Goal: Task Accomplishment & Management: Use online tool/utility

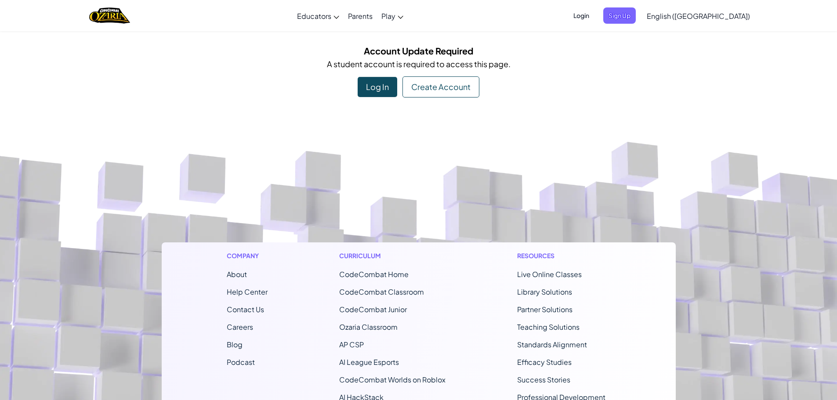
click at [382, 83] on div "Log In" at bounding box center [378, 87] width 40 height 20
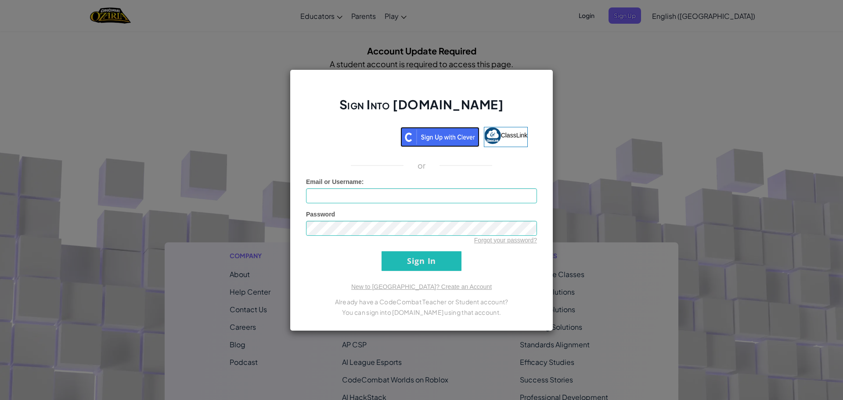
click at [433, 138] on img at bounding box center [440, 137] width 79 height 20
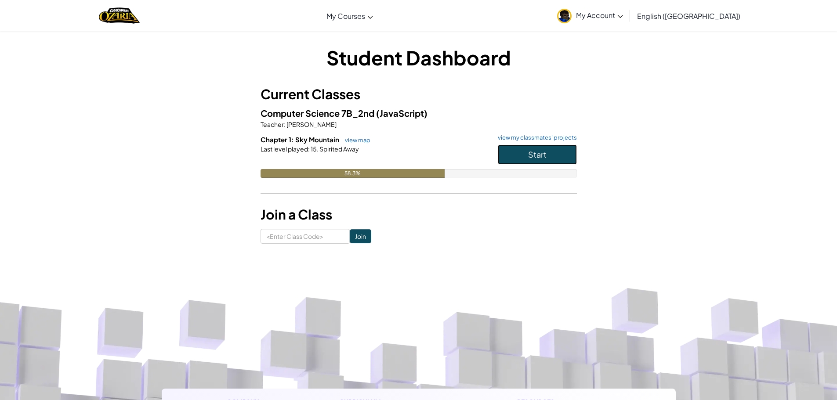
click at [517, 159] on button "Start" at bounding box center [537, 155] width 79 height 20
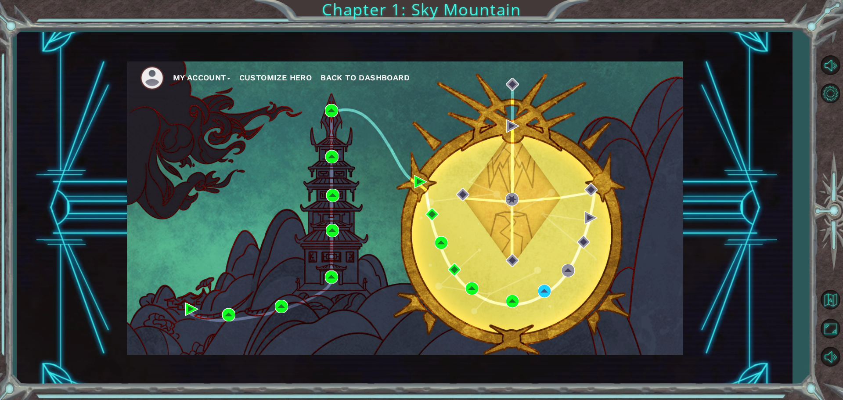
drag, startPoint x: 537, startPoint y: 302, endPoint x: 546, endPoint y: 295, distance: 11.2
click at [537, 302] on div "My Account Customize Hero Back to Dashboard" at bounding box center [405, 207] width 556 height 293
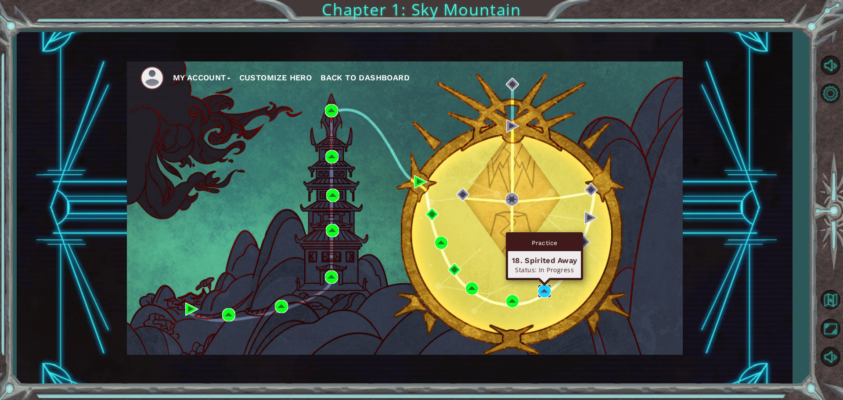
click at [548, 291] on img at bounding box center [544, 291] width 13 height 13
